Goal: Navigation & Orientation: Find specific page/section

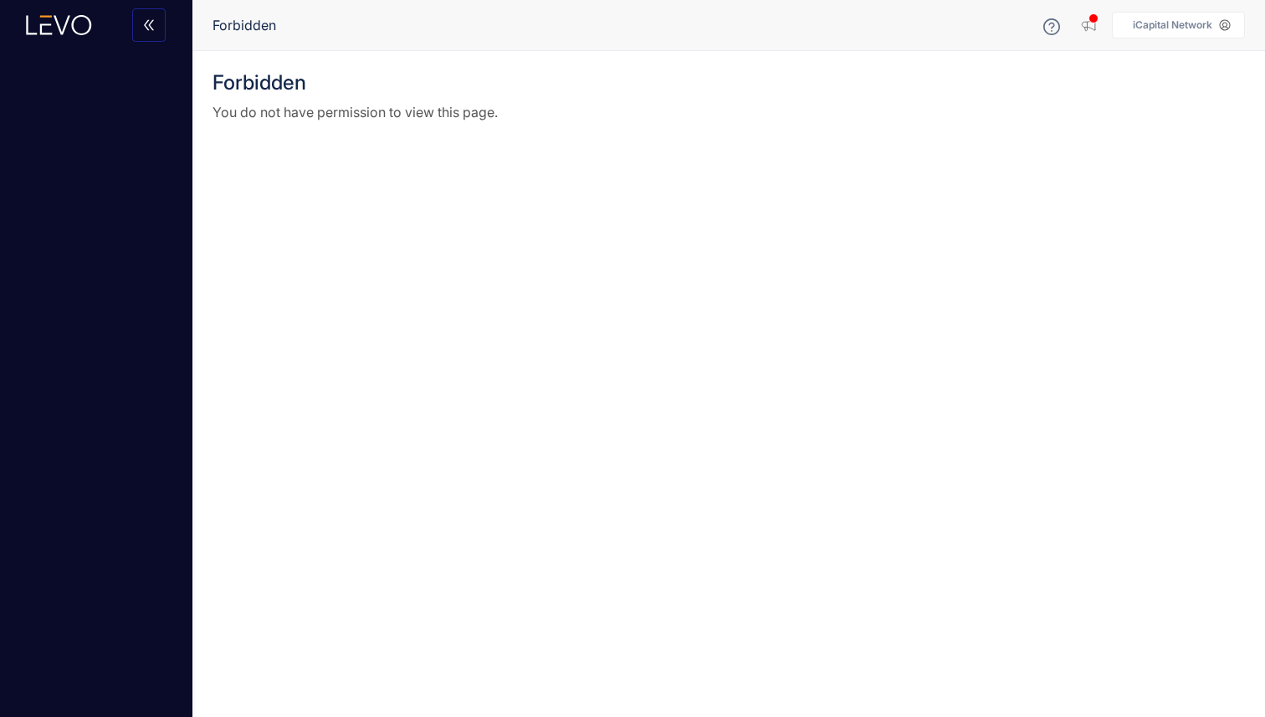
click at [258, 21] on span "Forbidden" at bounding box center [245, 25] width 64 height 15
